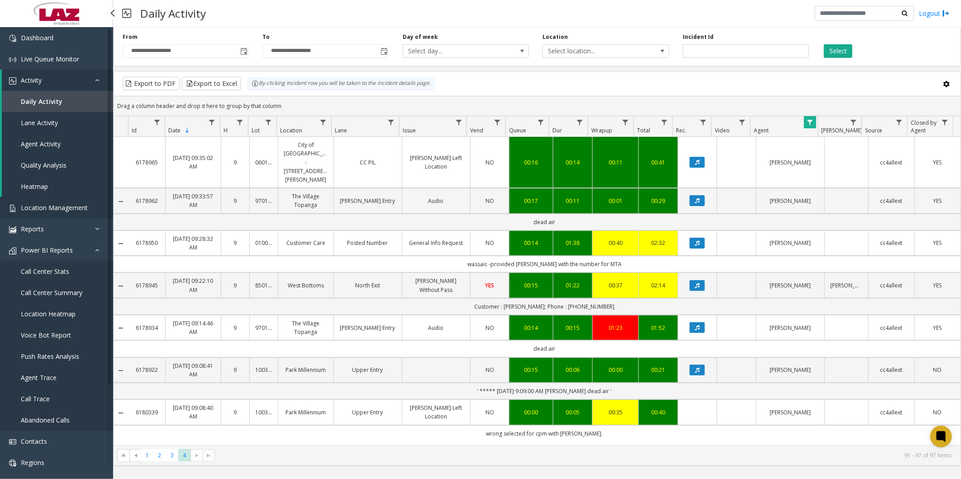
click at [39, 199] on link "Location Management" at bounding box center [56, 207] width 113 height 21
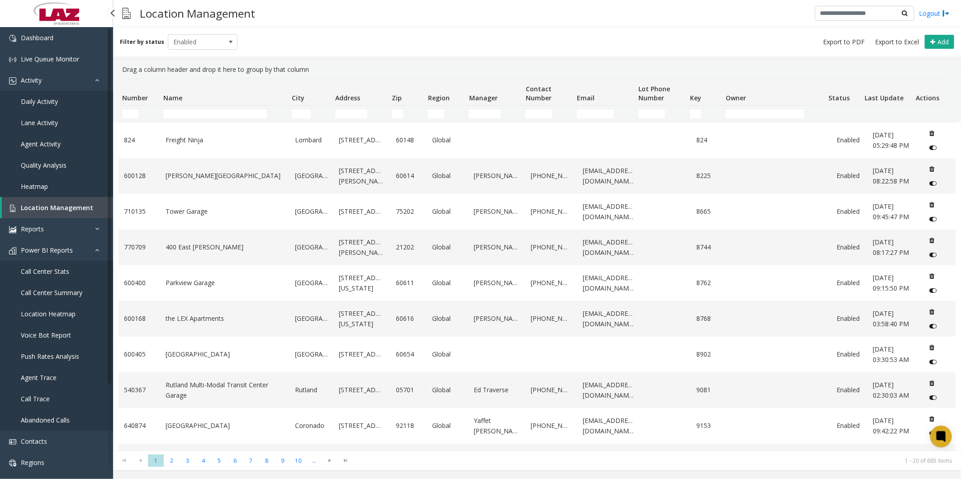
click at [39, 97] on span "Daily Activity" at bounding box center [39, 101] width 37 height 9
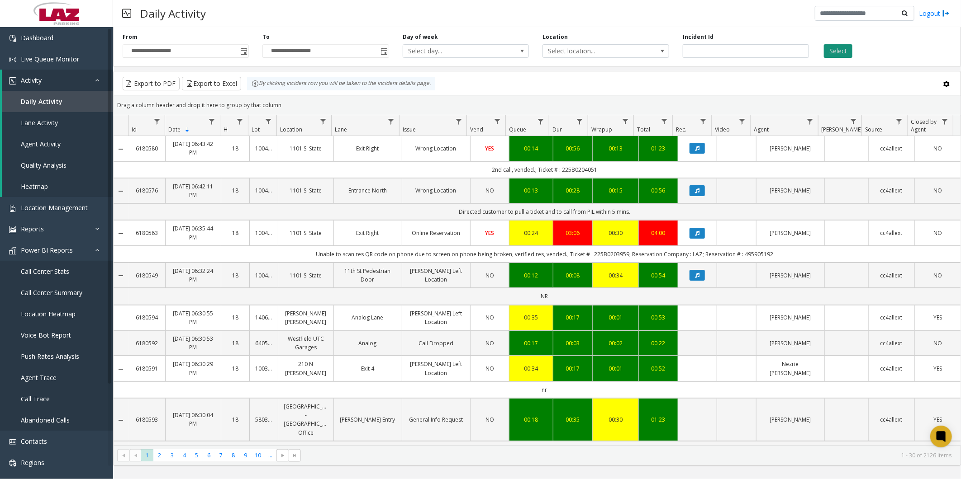
click at [835, 51] on button "Select" at bounding box center [838, 51] width 28 height 14
click at [205, 80] on button "Export to Excel" at bounding box center [211, 84] width 59 height 14
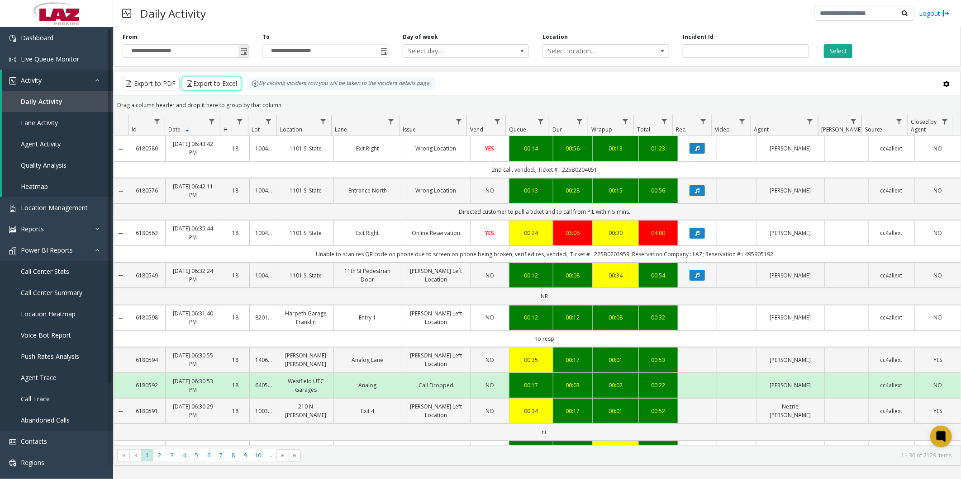
click at [248, 52] on span "Toggle popup" at bounding box center [243, 51] width 10 height 14
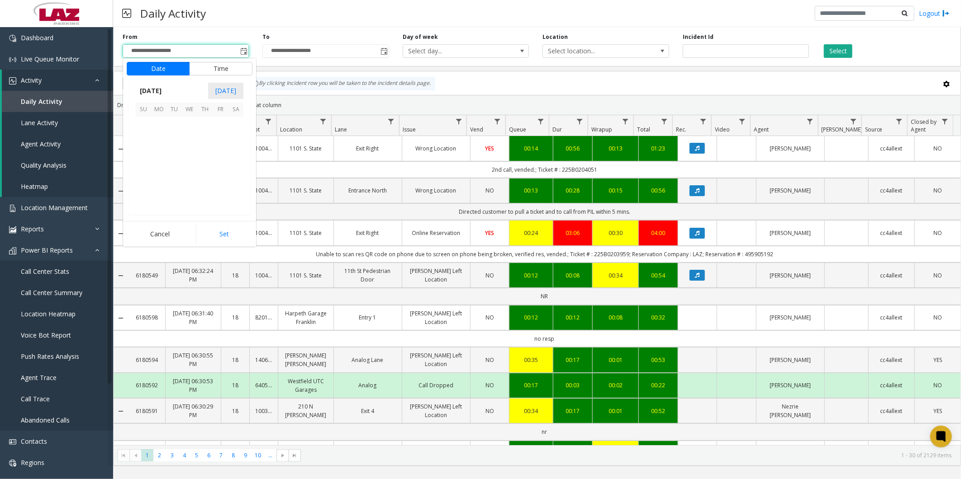
scroll to position [162284, 0]
click at [206, 172] on span "25" at bounding box center [204, 170] width 15 height 15
click at [224, 225] on button "Set" at bounding box center [224, 234] width 57 height 20
type input "**********"
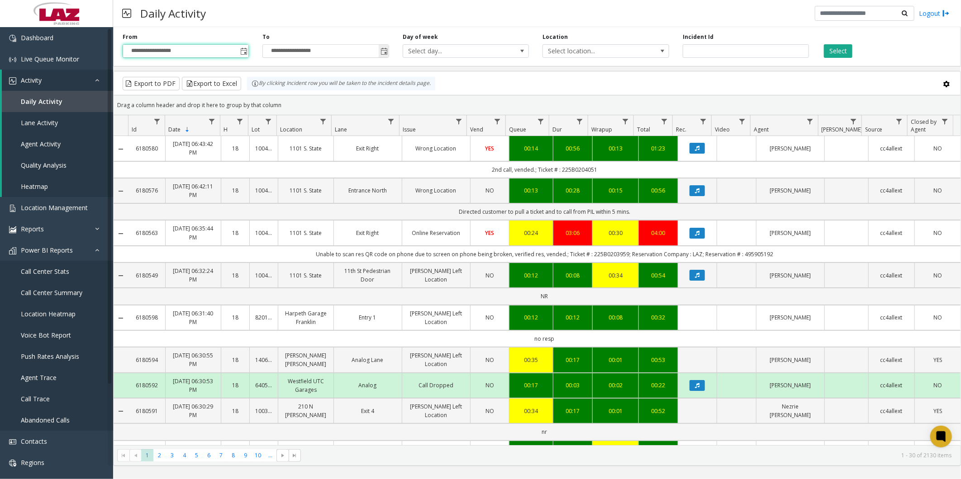
click at [385, 48] on span "Toggle popup" at bounding box center [383, 51] width 7 height 7
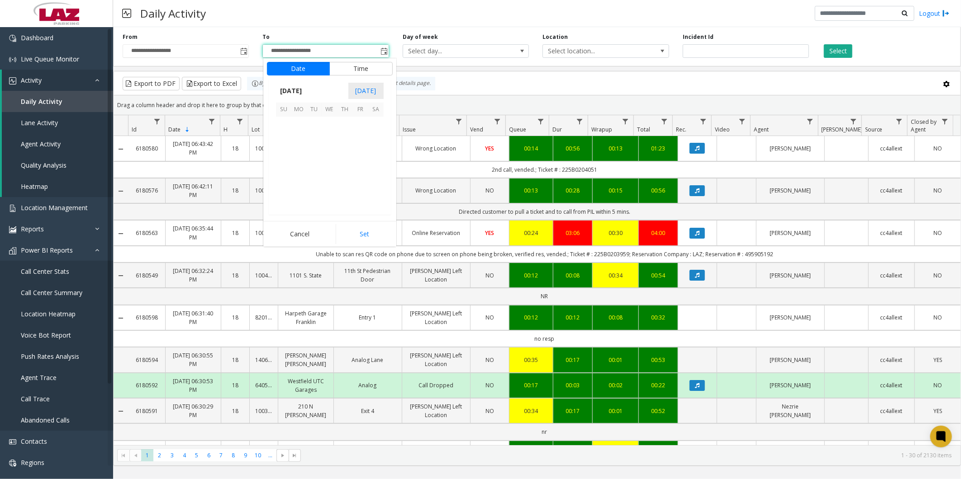
scroll to position [14, 0]
click at [343, 171] on span "25" at bounding box center [344, 170] width 15 height 15
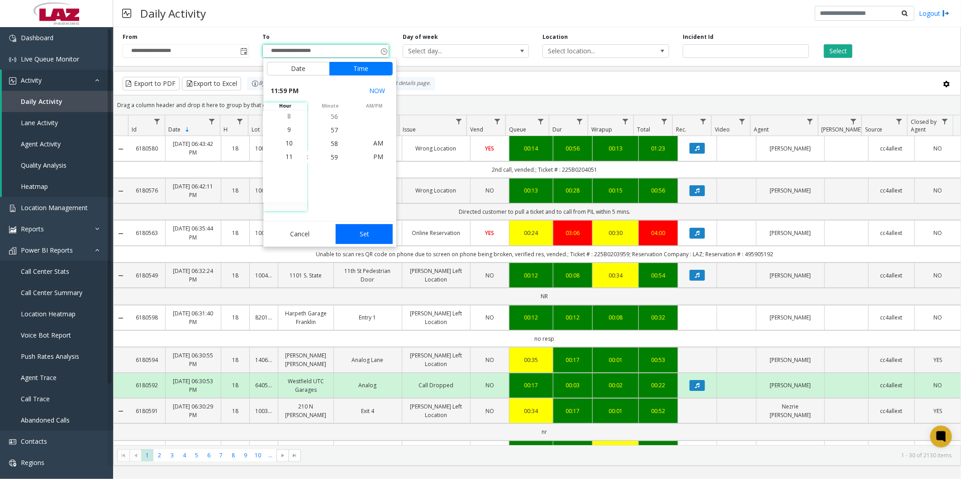
click at [358, 236] on button "Set" at bounding box center [364, 234] width 57 height 20
type input "**********"
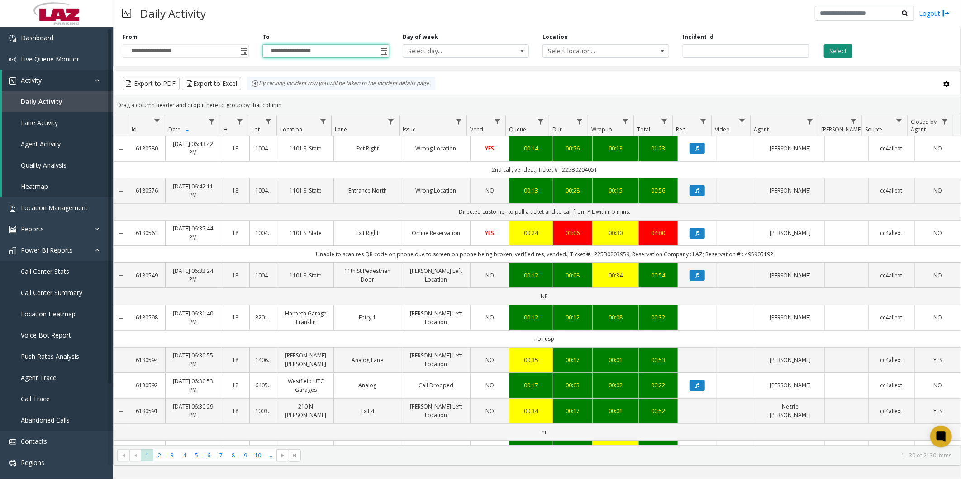
click at [839, 48] on button "Select" at bounding box center [838, 51] width 28 height 14
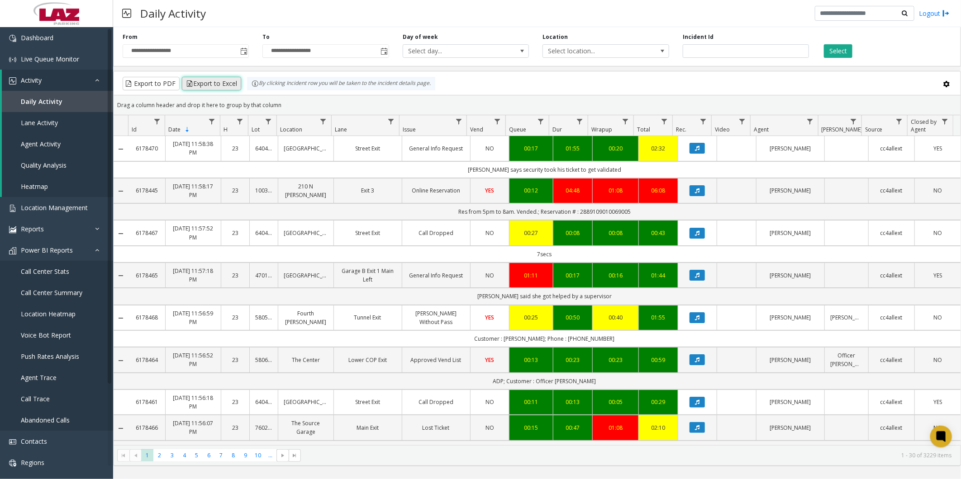
click at [219, 83] on button "Export to Excel" at bounding box center [211, 84] width 59 height 14
